Goal: Check status: Check status

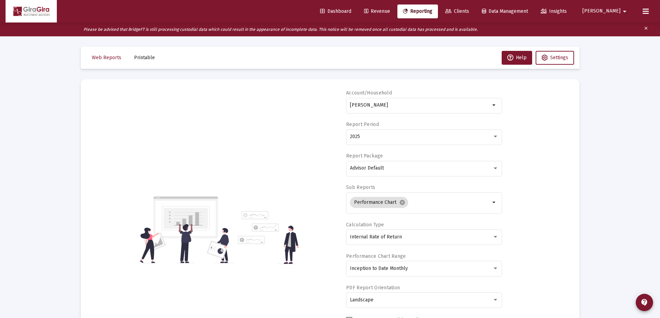
select select "View all"
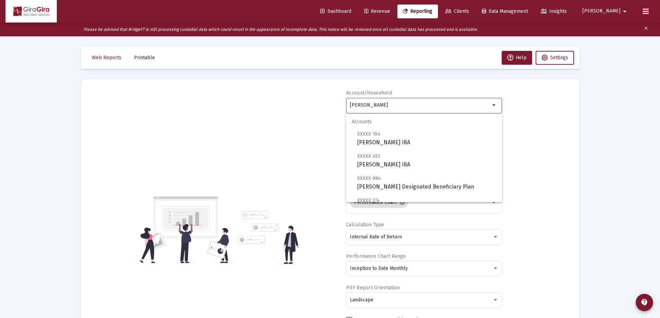
drag, startPoint x: 350, startPoint y: 104, endPoint x: 507, endPoint y: 126, distance: 158.2
click at [507, 126] on div "Account/[PERSON_NAME] Household arrow_drop_down Report Period 2025 Report Packa…" at bounding box center [330, 230] width 478 height 281
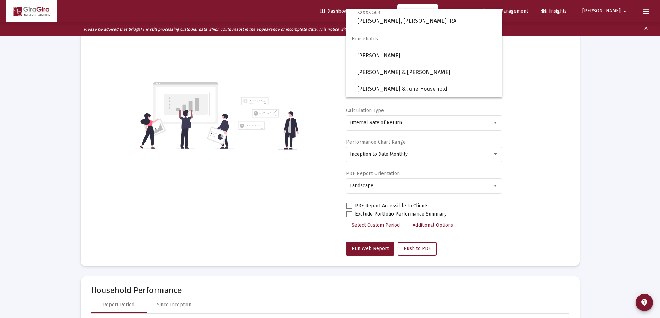
scroll to position [104, 0]
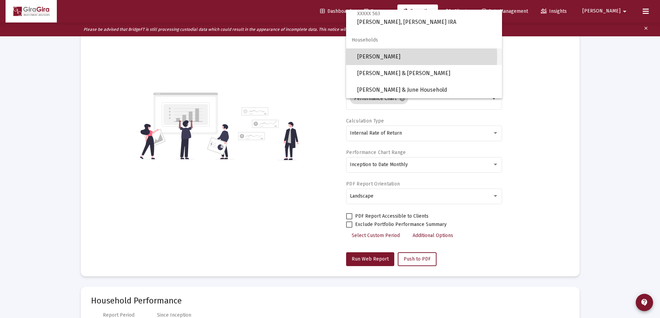
click at [385, 57] on span "[PERSON_NAME]" at bounding box center [426, 57] width 139 height 17
type input "[PERSON_NAME]"
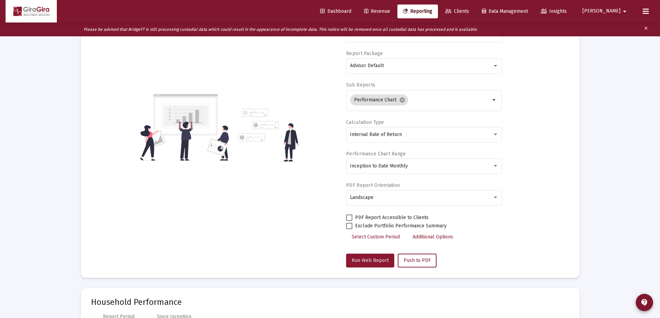
click at [367, 259] on span "Run Web Report" at bounding box center [370, 261] width 37 height 6
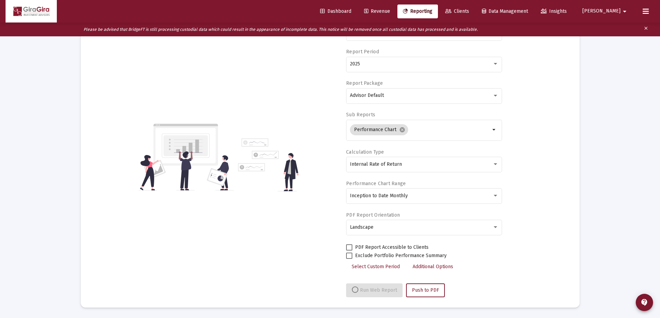
scroll to position [73, 0]
select select "View all"
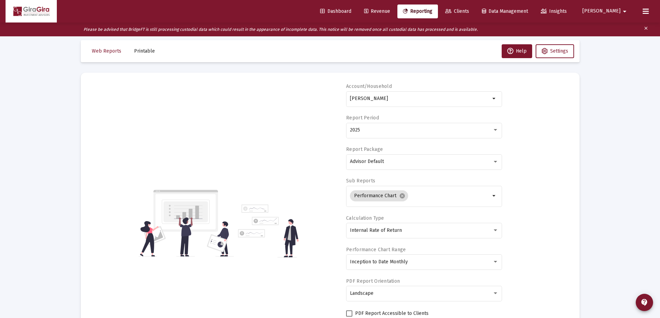
scroll to position [0, 0]
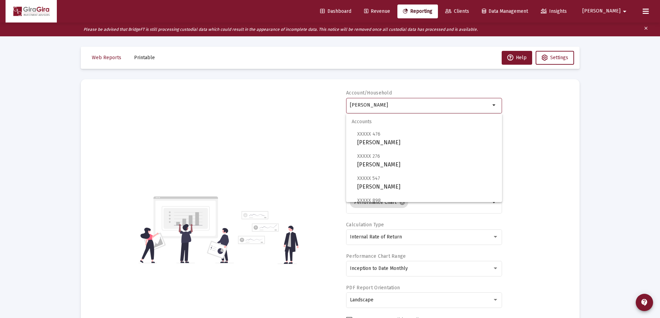
drag, startPoint x: 351, startPoint y: 103, endPoint x: 525, endPoint y: 125, distance: 175.3
click at [525, 125] on div "Account/Household [PERSON_NAME] Household arrow_drop_down Report Period 2025 Re…" at bounding box center [330, 230] width 478 height 281
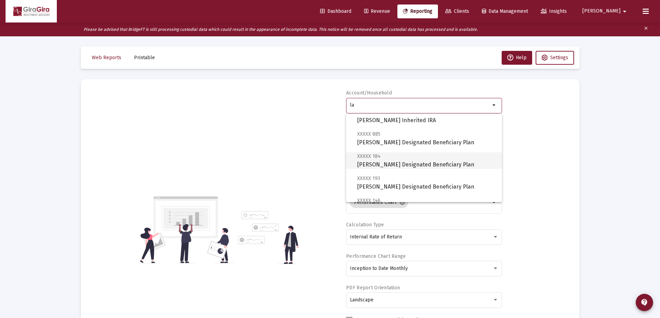
scroll to position [69, 0]
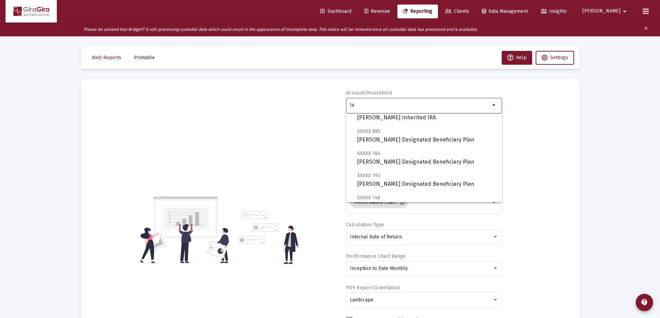
click at [357, 97] on div "la" at bounding box center [420, 105] width 140 height 17
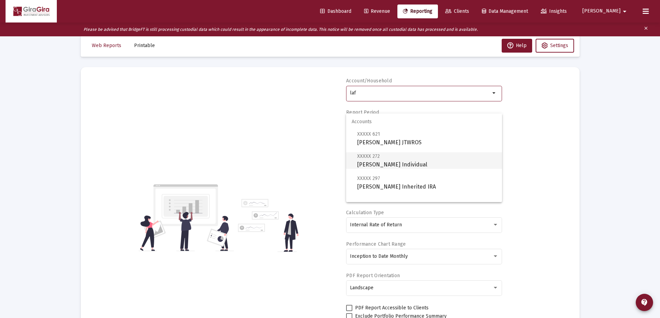
scroll to position [0, 0]
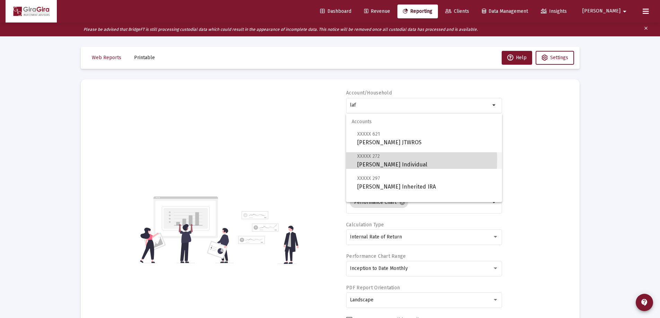
click at [379, 160] on span "XXXXX 272 [PERSON_NAME] Individual" at bounding box center [426, 160] width 139 height 17
type input "[PERSON_NAME] Individual"
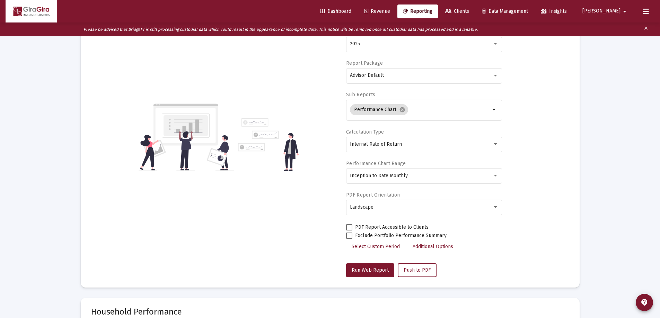
scroll to position [173, 0]
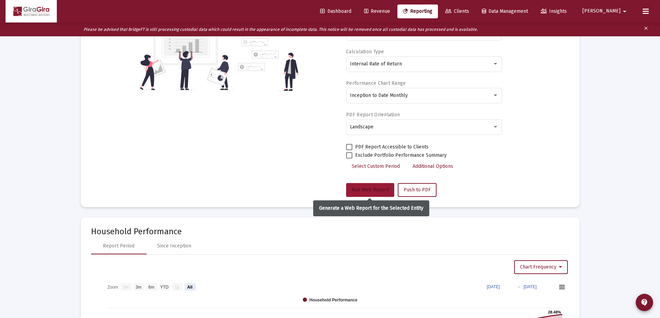
click at [376, 191] on span "Run Web Report" at bounding box center [370, 190] width 37 height 6
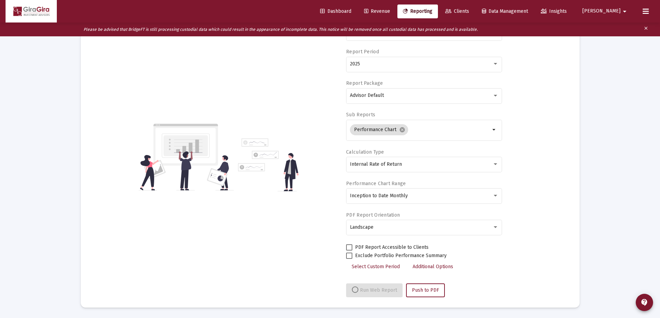
select select "View all"
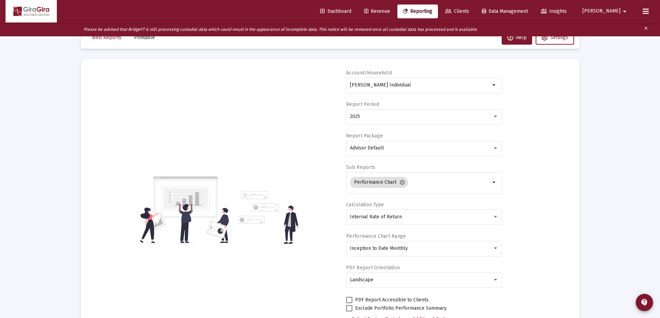
scroll to position [0, 0]
